Goal: Feedback & Contribution: Leave review/rating

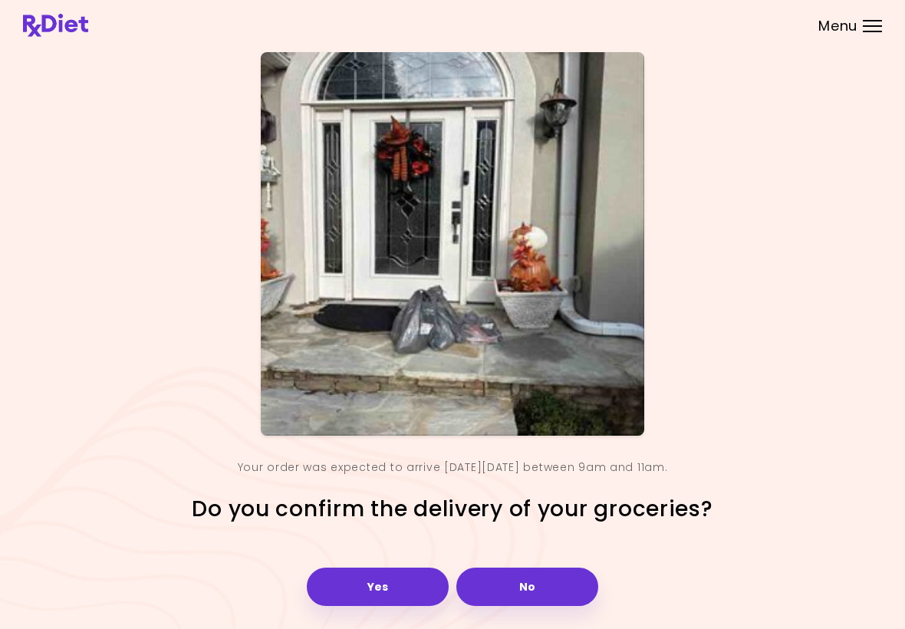
click at [388, 579] on button "Yes" at bounding box center [378, 586] width 142 height 38
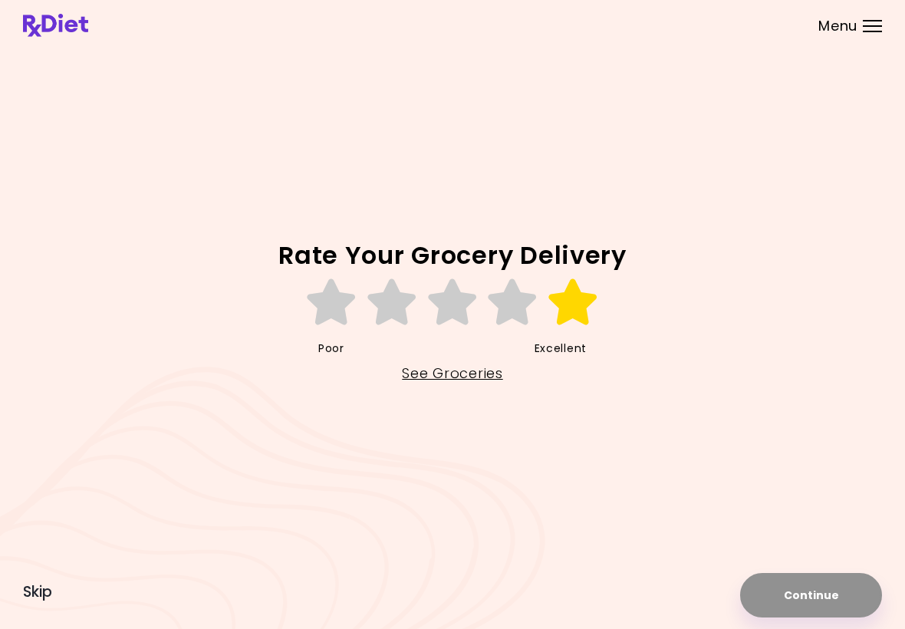
click at [567, 294] on icon at bounding box center [573, 302] width 53 height 46
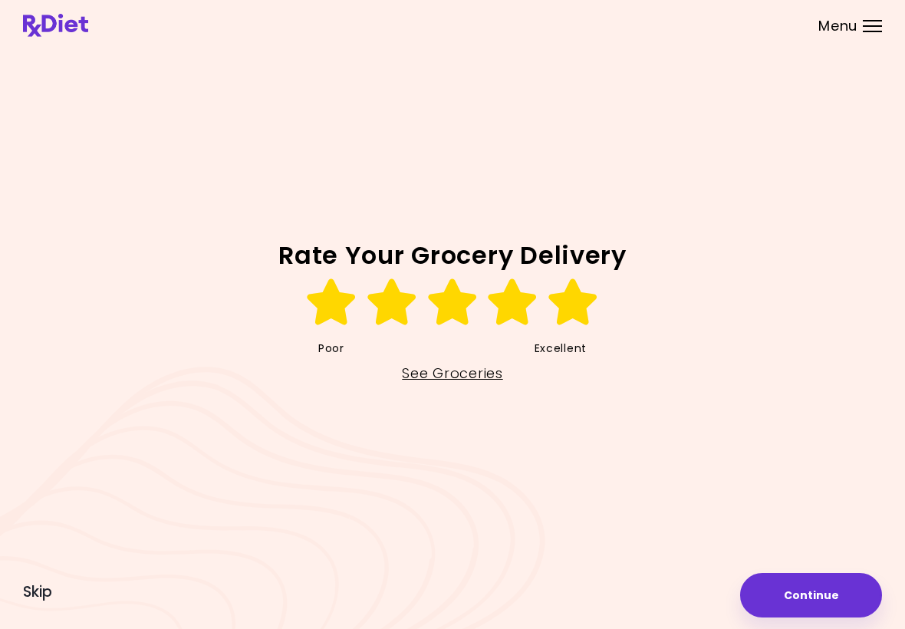
click at [811, 577] on button "Continue" at bounding box center [811, 595] width 142 height 44
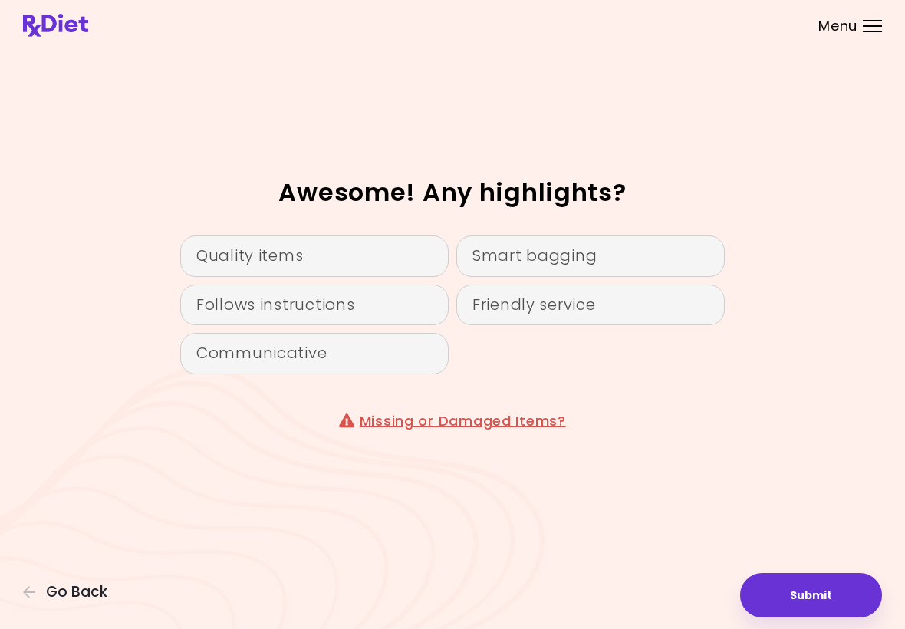
click at [807, 576] on button "Submit" at bounding box center [811, 595] width 142 height 44
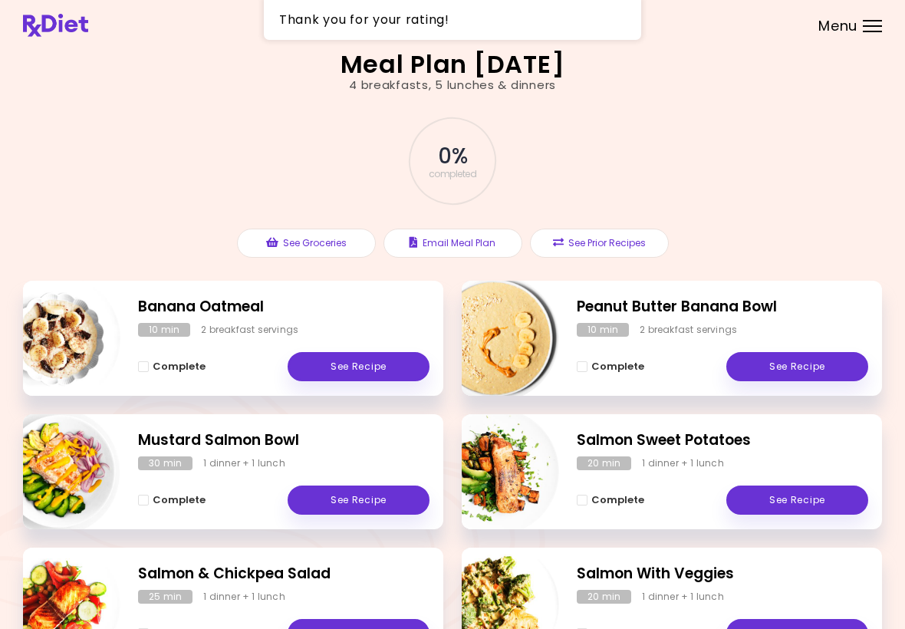
click at [367, 370] on link "See Recipe" at bounding box center [358, 366] width 142 height 29
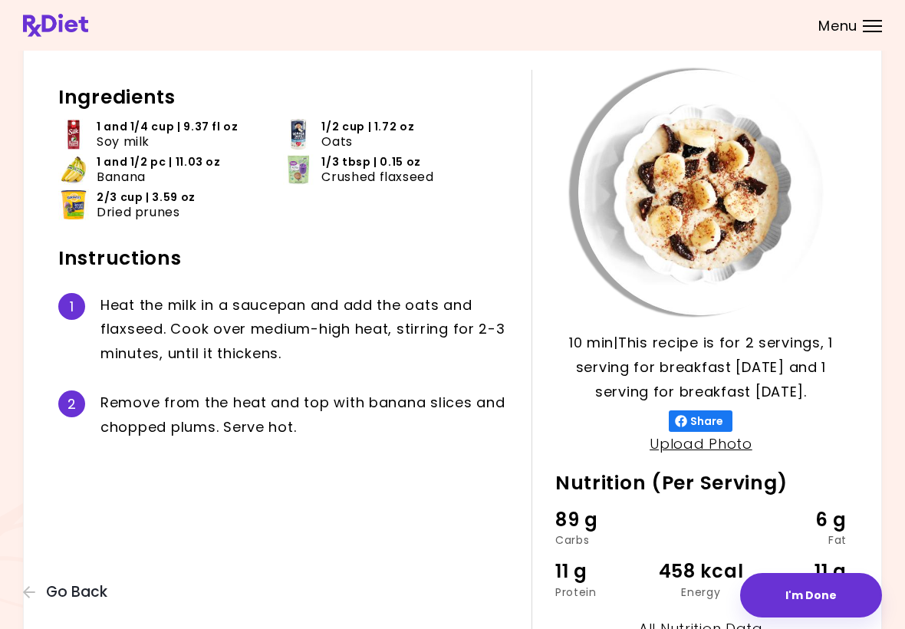
scroll to position [57, 0]
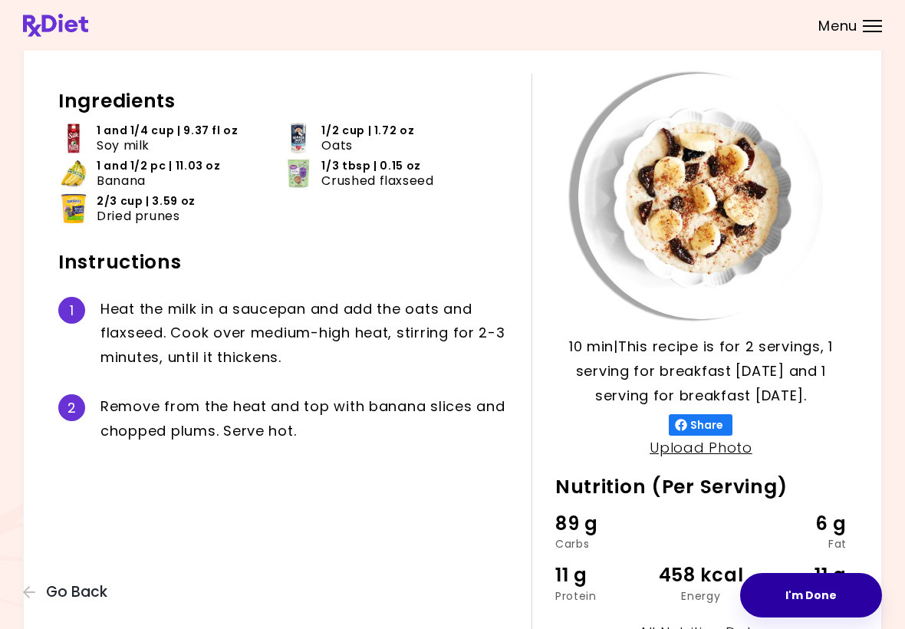
click at [818, 593] on button "I'm Done" at bounding box center [811, 595] width 142 height 44
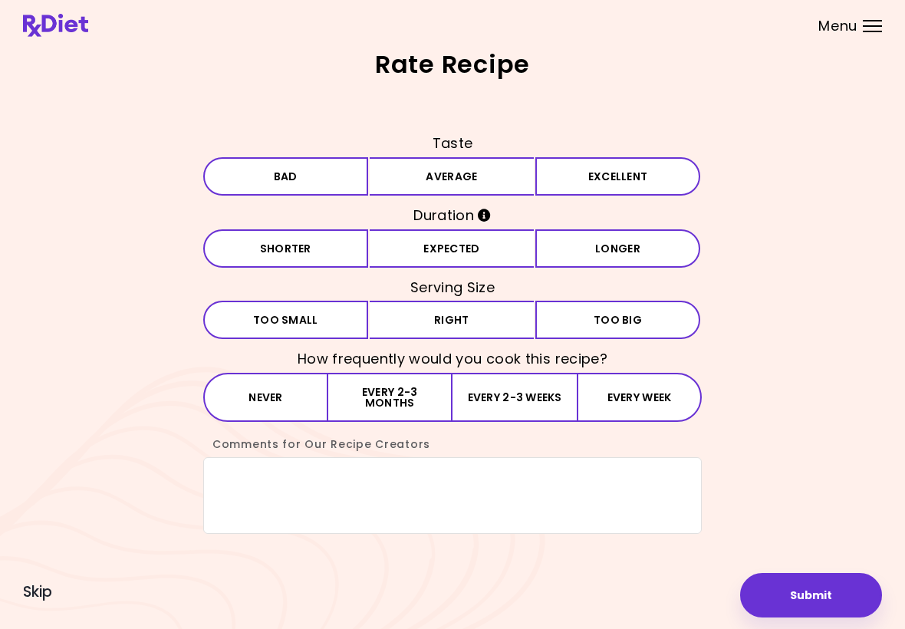
click at [468, 180] on button "Average" at bounding box center [452, 176] width 165 height 38
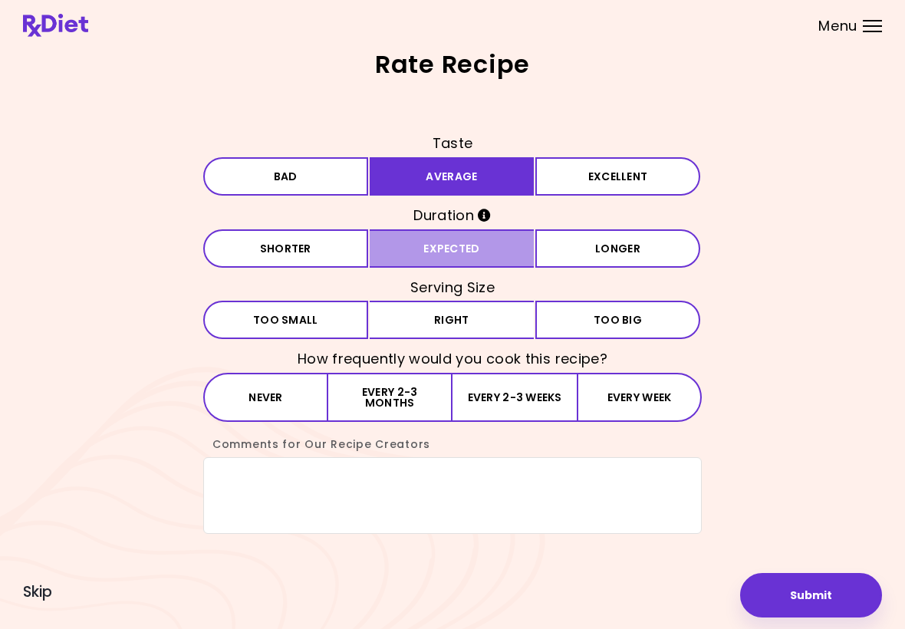
click at [455, 253] on button "Expected" at bounding box center [452, 248] width 165 height 38
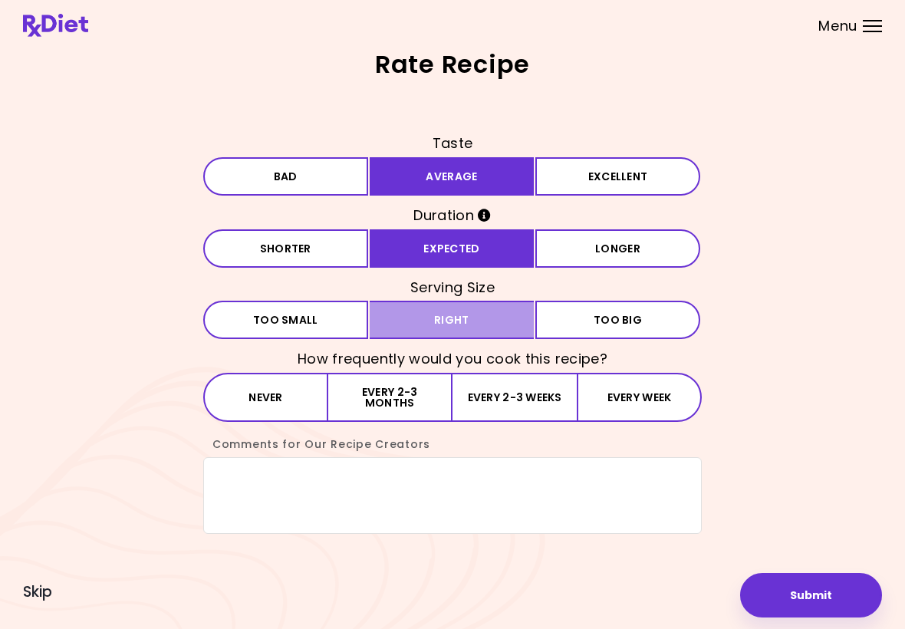
click at [471, 322] on button "Right" at bounding box center [452, 320] width 165 height 38
click at [635, 396] on button "Every week" at bounding box center [639, 397] width 125 height 49
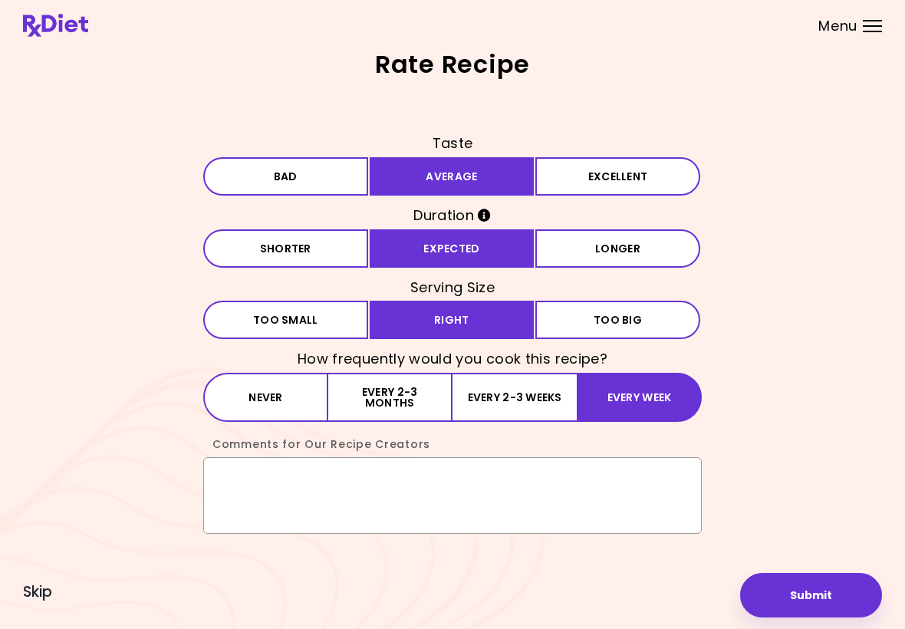
click at [247, 473] on textarea "Comments for Our Recipe Creators" at bounding box center [452, 495] width 498 height 77
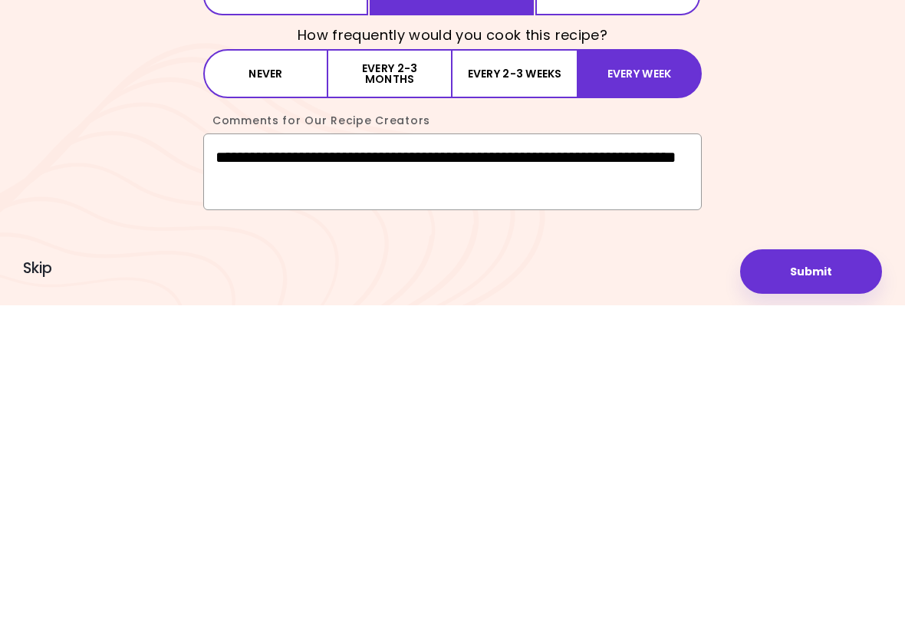
type textarea "**********"
click at [812, 573] on button "Submit" at bounding box center [811, 595] width 142 height 44
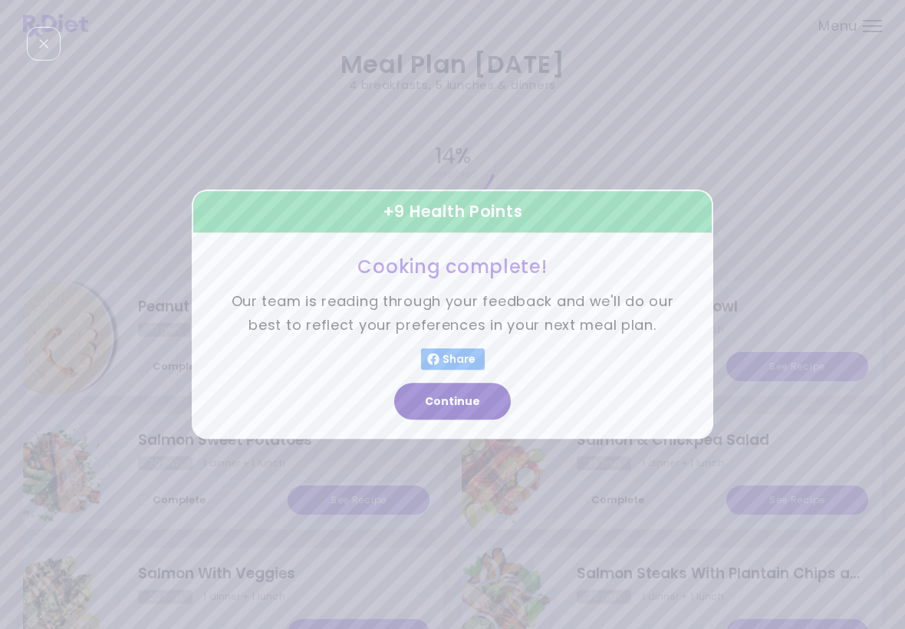
click at [464, 409] on button "Continue" at bounding box center [452, 401] width 117 height 37
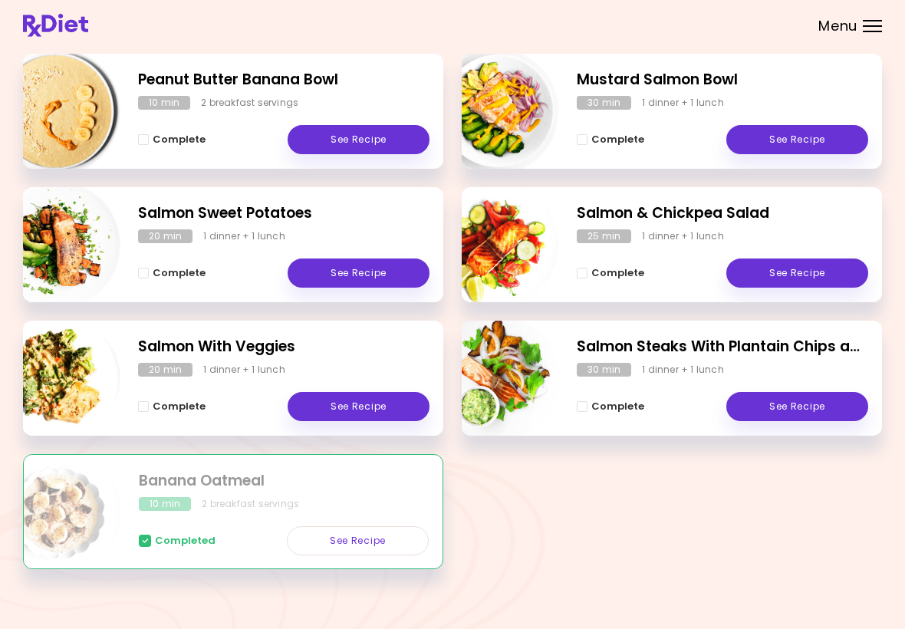
scroll to position [237, 0]
